Goal: Find specific page/section

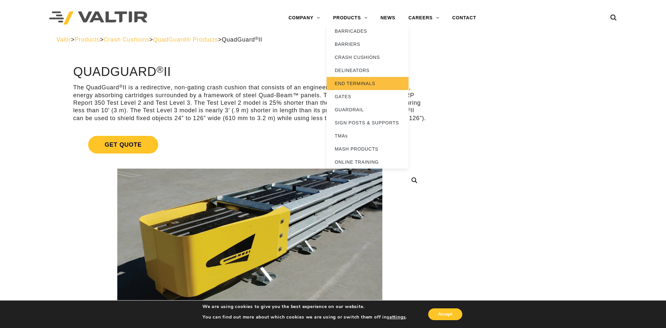
click at [358, 81] on link "END TERMINALS" at bounding box center [367, 83] width 82 height 13
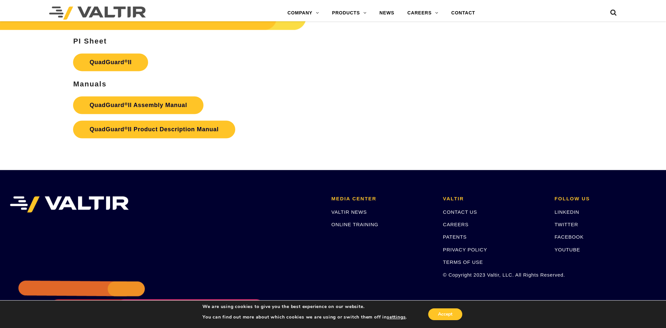
scroll to position [1342, 0]
